Goal: Information Seeking & Learning: Learn about a topic

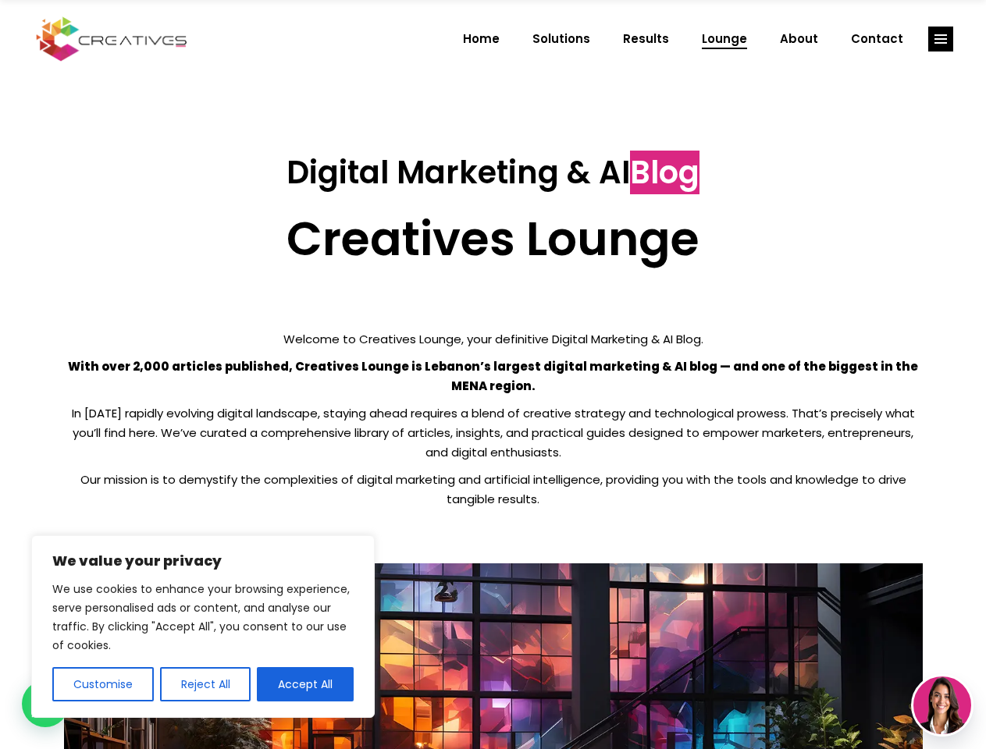
click at [493, 375] on p "With over 2,000 articles published, Creatives Lounge is Lebanon’s largest digit…" at bounding box center [493, 376] width 859 height 39
click at [102, 685] on button "Customise" at bounding box center [102, 684] width 101 height 34
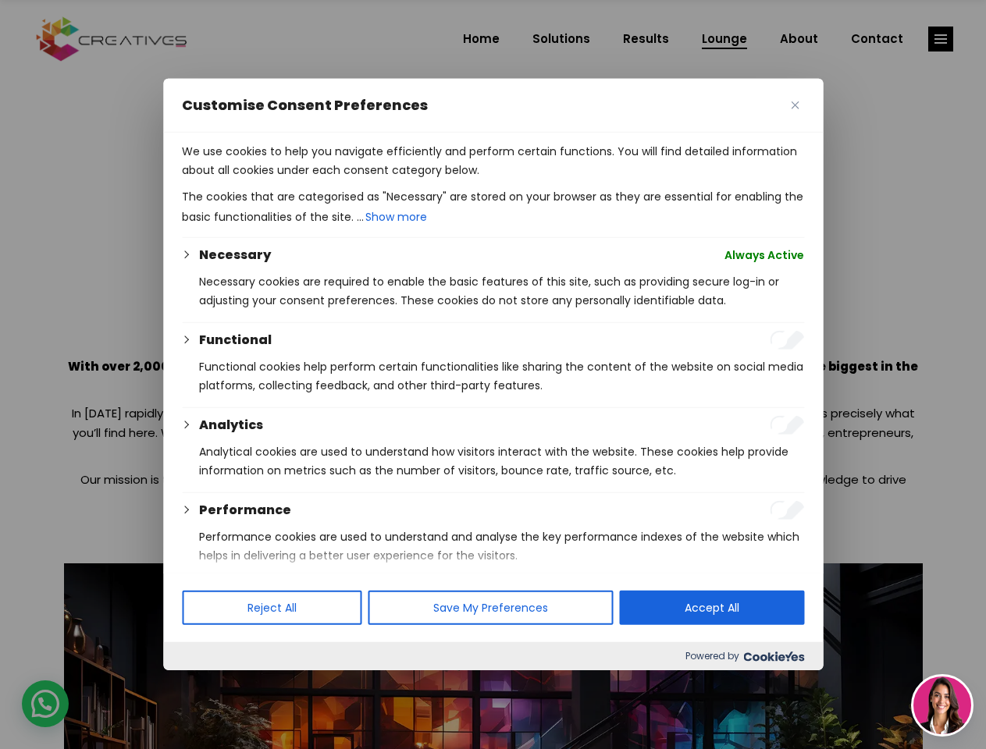
click at [204, 685] on div at bounding box center [493, 374] width 986 height 749
click at [305, 180] on p "We use cookies to help you navigate efficiently and perform certain functions. …" at bounding box center [493, 160] width 622 height 37
click at [941, 39] on div at bounding box center [493, 374] width 986 height 749
click at [942, 706] on img at bounding box center [942, 706] width 58 height 58
